Goal: Task Accomplishment & Management: Manage account settings

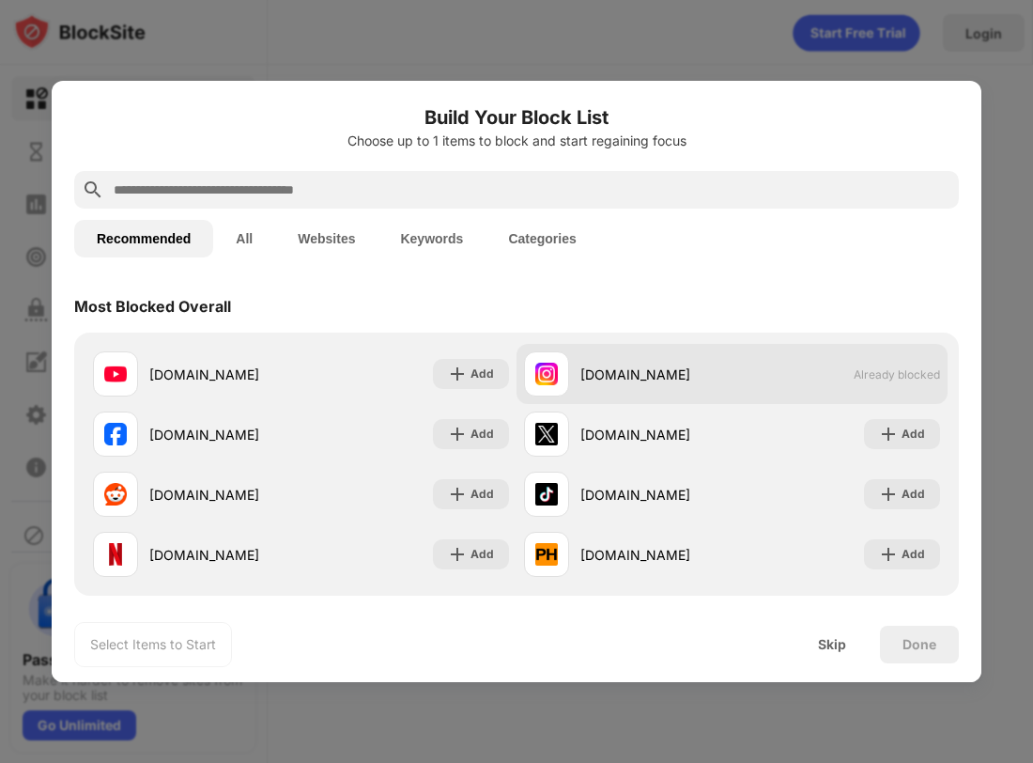
click at [871, 377] on span "Already blocked" at bounding box center [897, 374] width 86 height 14
click at [547, 370] on img at bounding box center [546, 373] width 23 height 23
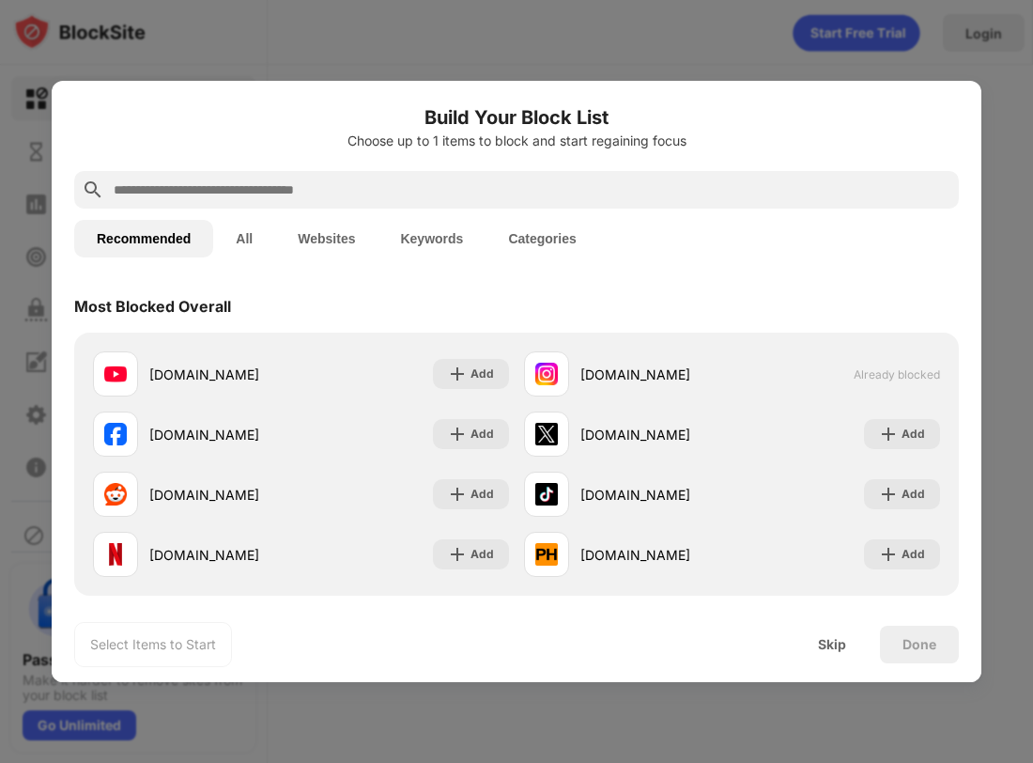
drag, startPoint x: 547, startPoint y: 370, endPoint x: 568, endPoint y: 331, distance: 43.7
click at [568, 331] on div "Most Blocked Overall" at bounding box center [516, 306] width 885 height 53
click at [146, 640] on div "Select Items to Start" at bounding box center [153, 644] width 126 height 19
click at [819, 640] on div "Skip" at bounding box center [832, 644] width 28 height 15
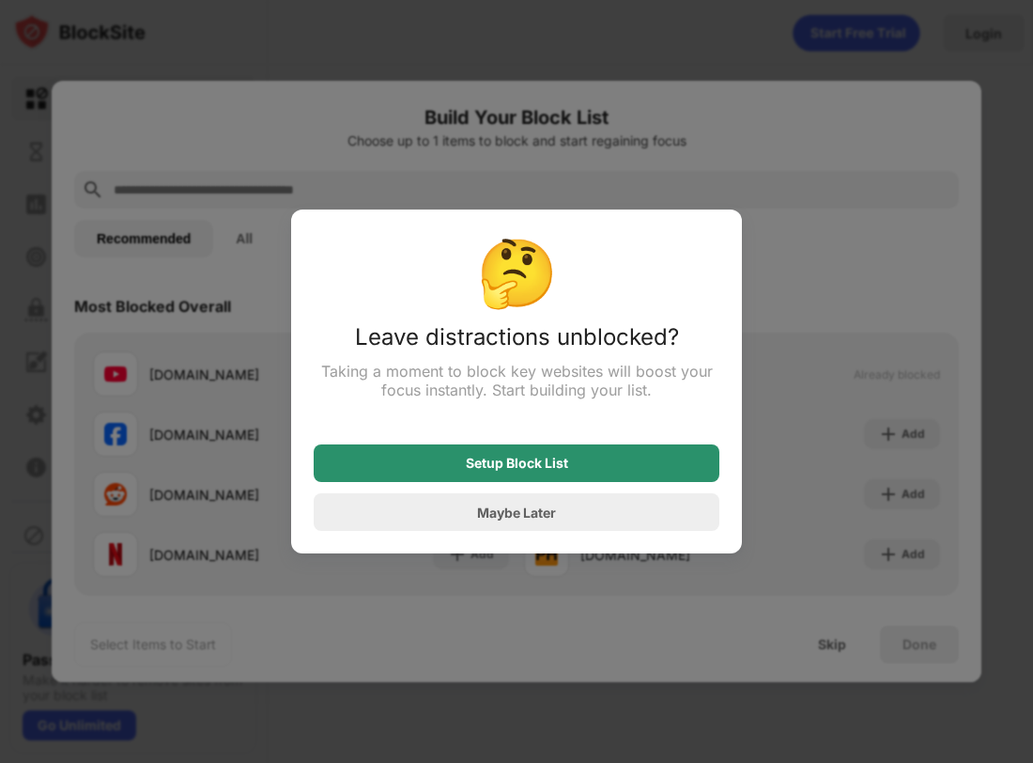
click at [594, 462] on div "Setup Block List" at bounding box center [517, 463] width 406 height 38
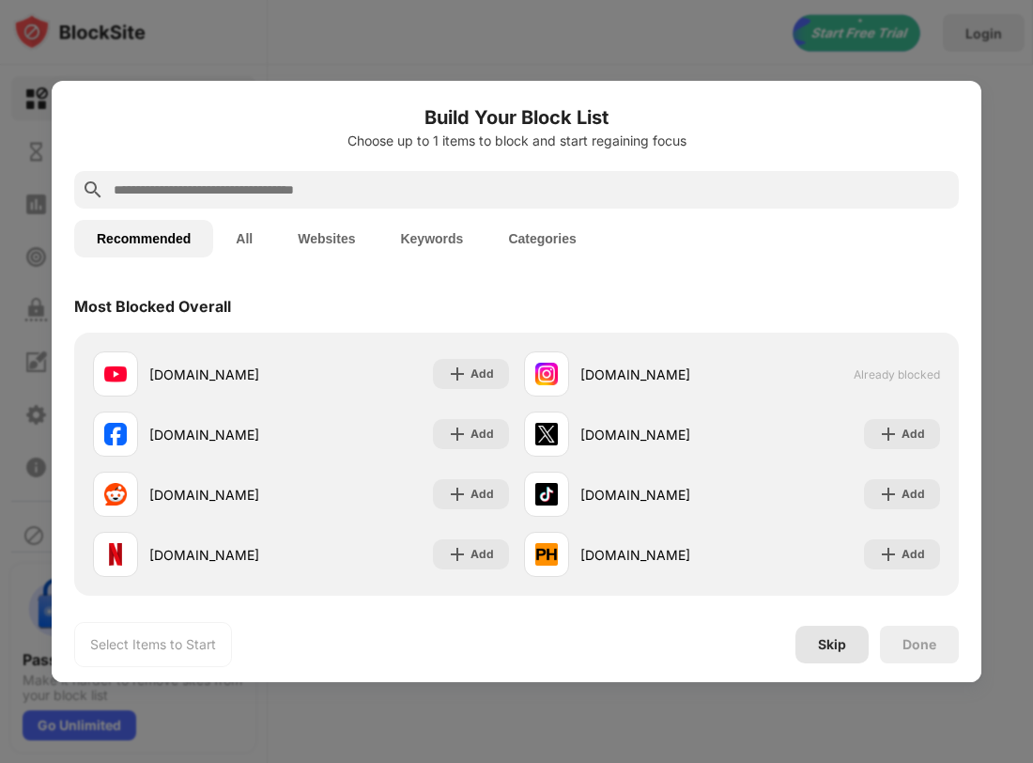
click at [828, 645] on div "Skip" at bounding box center [832, 644] width 28 height 15
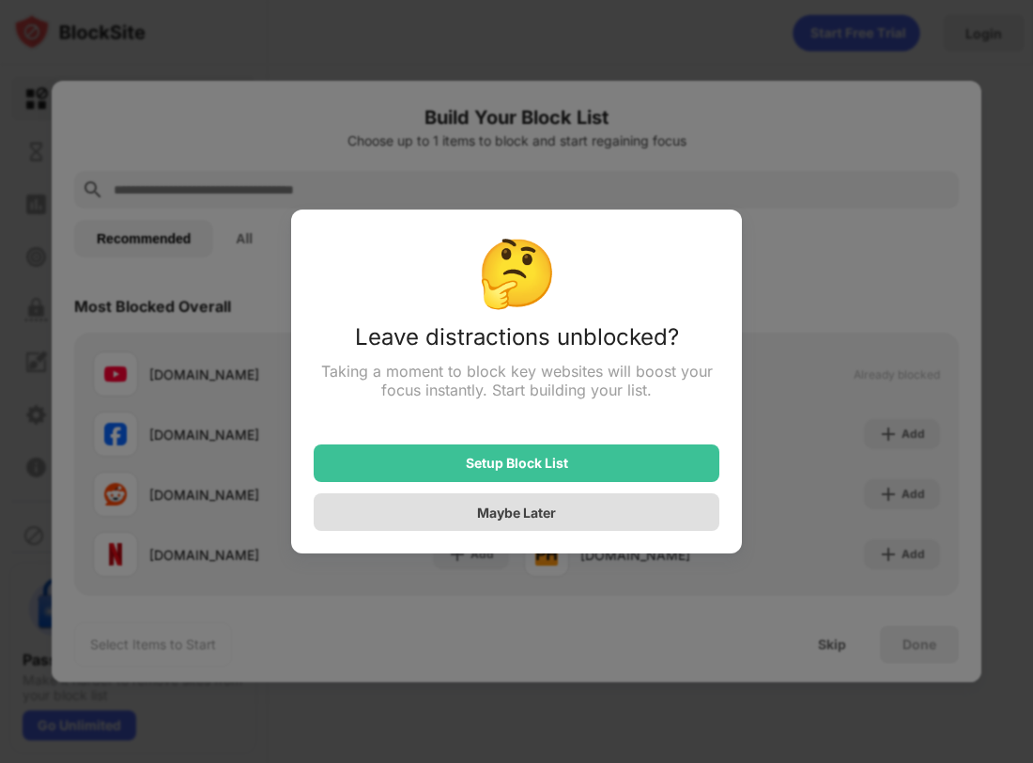
click at [526, 520] on div "Maybe Later" at bounding box center [516, 512] width 79 height 16
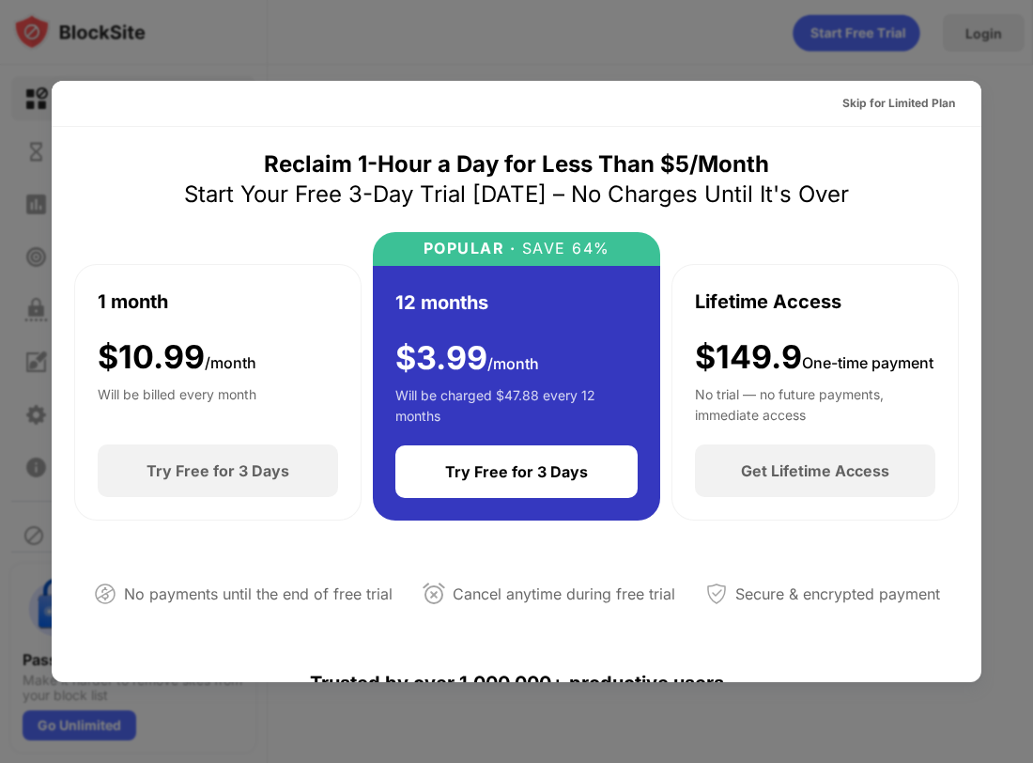
click at [1006, 141] on div at bounding box center [516, 381] width 1033 height 763
click at [1013, 162] on div at bounding box center [516, 381] width 1033 height 763
click at [1008, 165] on div at bounding box center [516, 381] width 1033 height 763
click at [1008, 174] on div at bounding box center [516, 381] width 1033 height 763
